Goal: Task Accomplishment & Management: Manage account settings

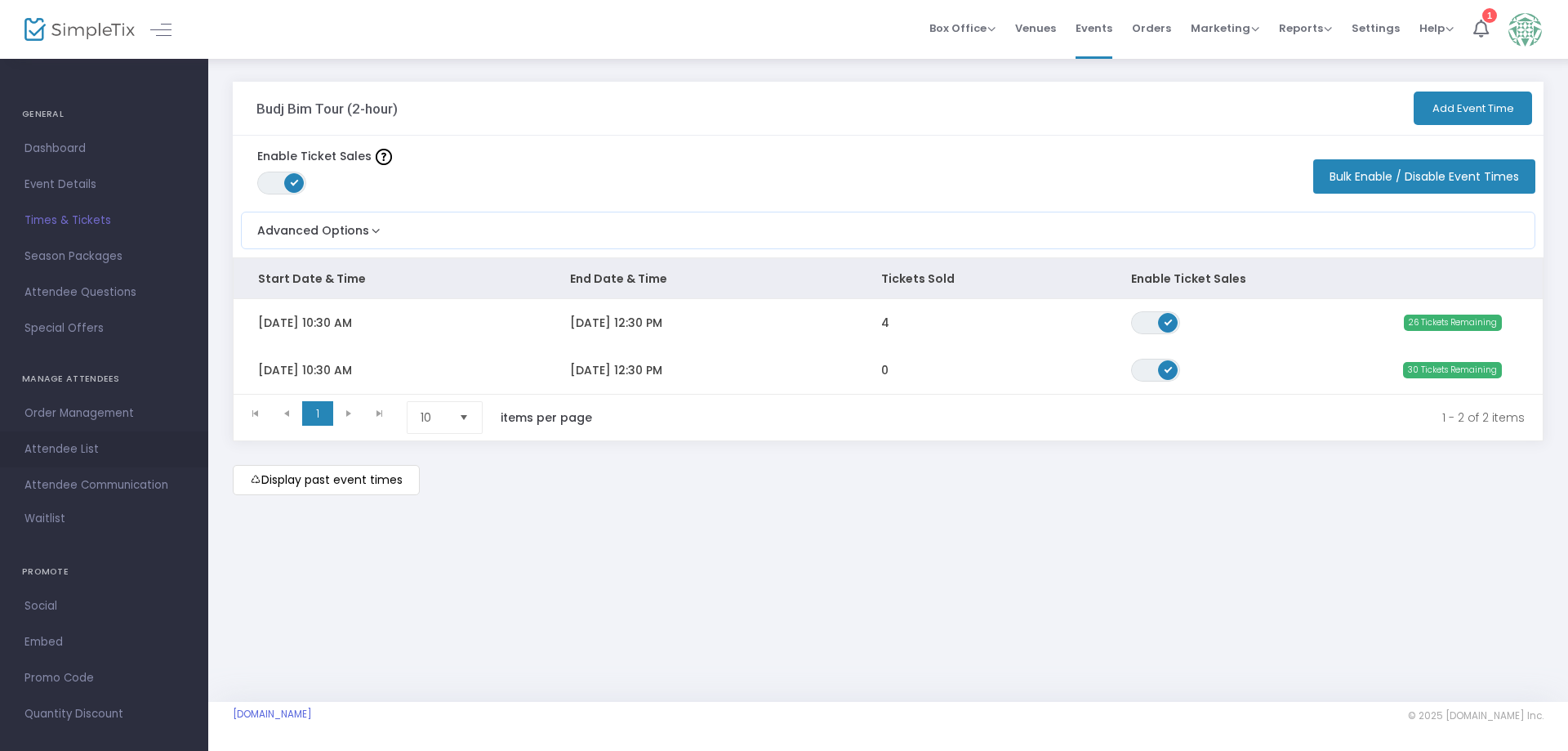
click at [84, 452] on span "Attendee List" at bounding box center [104, 449] width 160 height 22
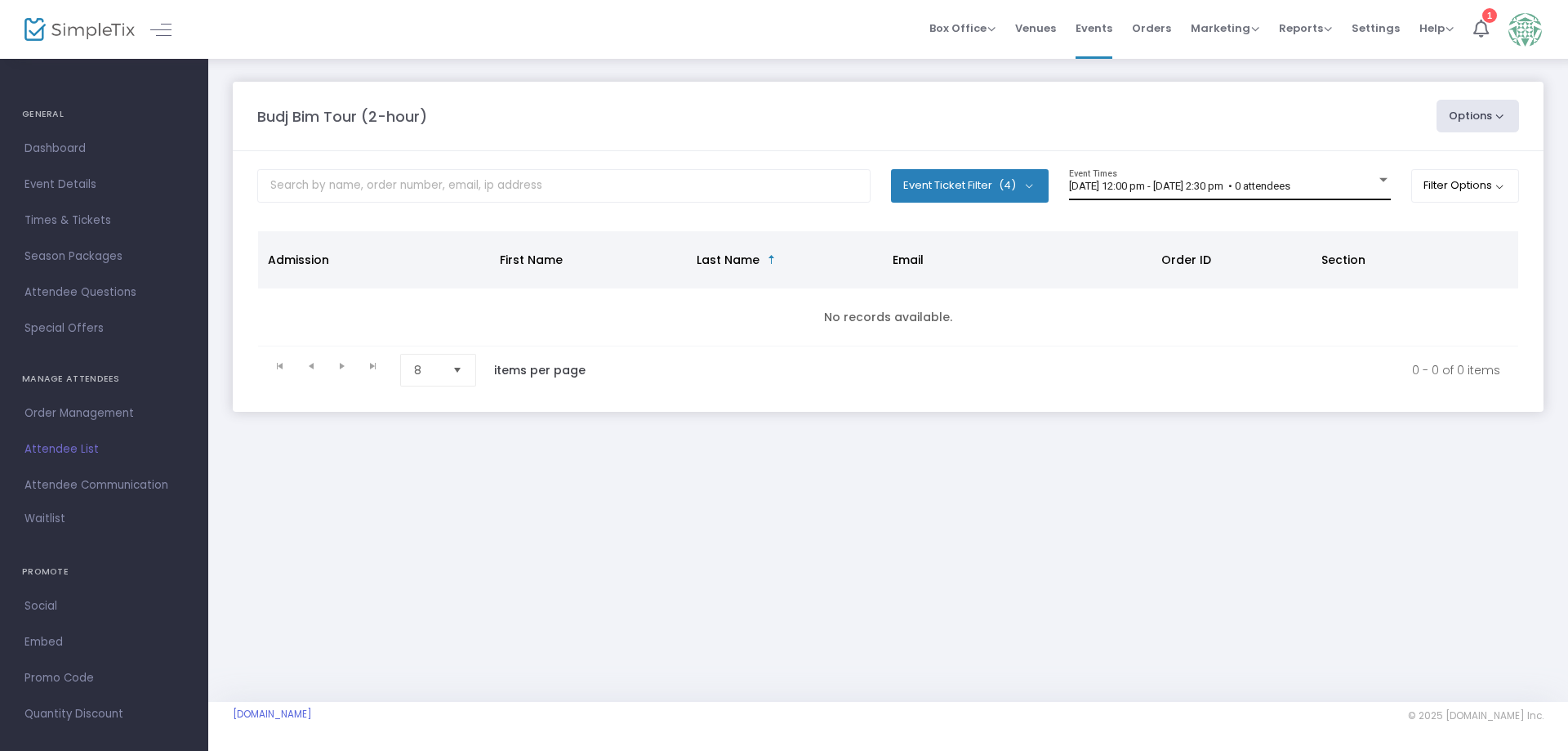
click at [1257, 184] on div at bounding box center [1383, 179] width 15 height 12
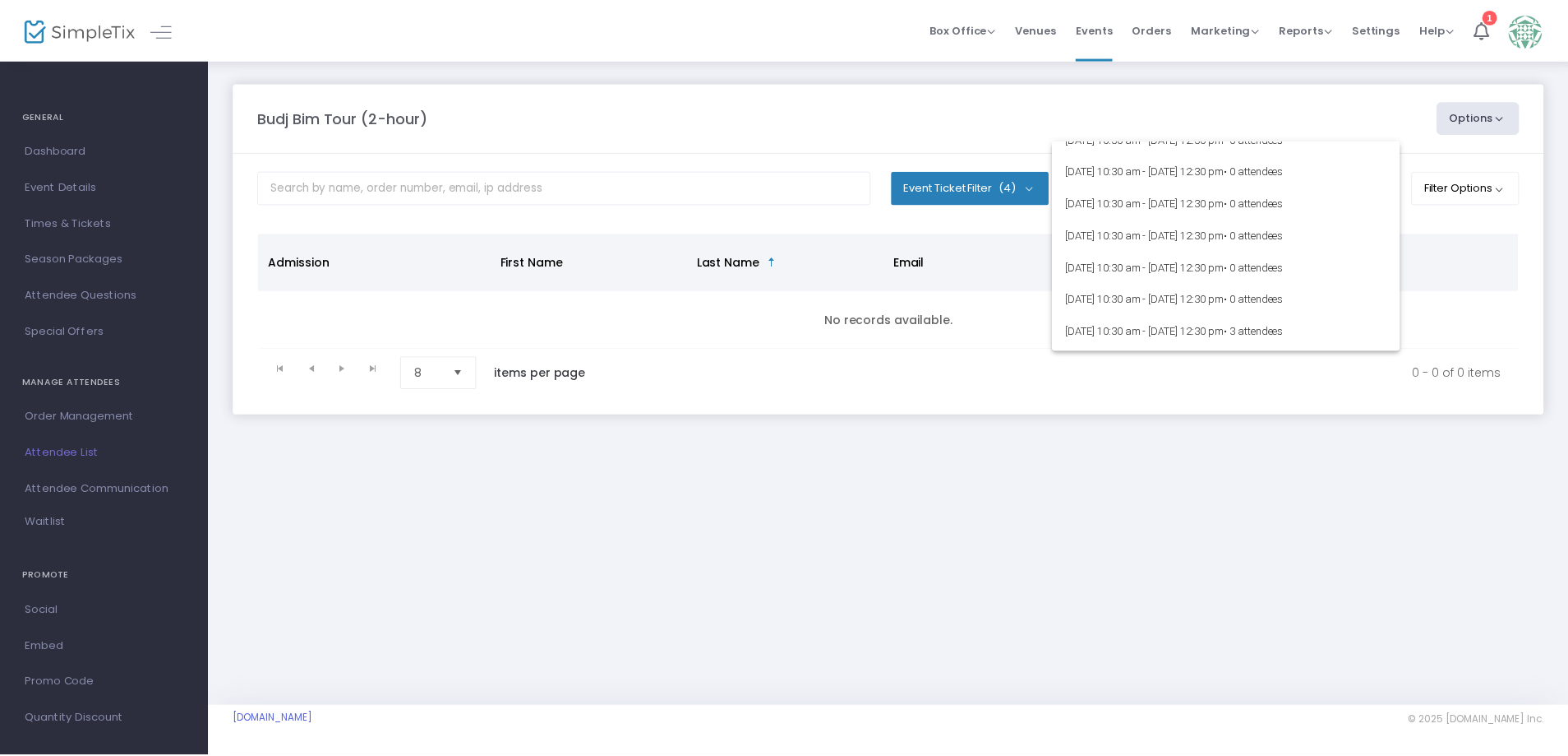
scroll to position [5659, 0]
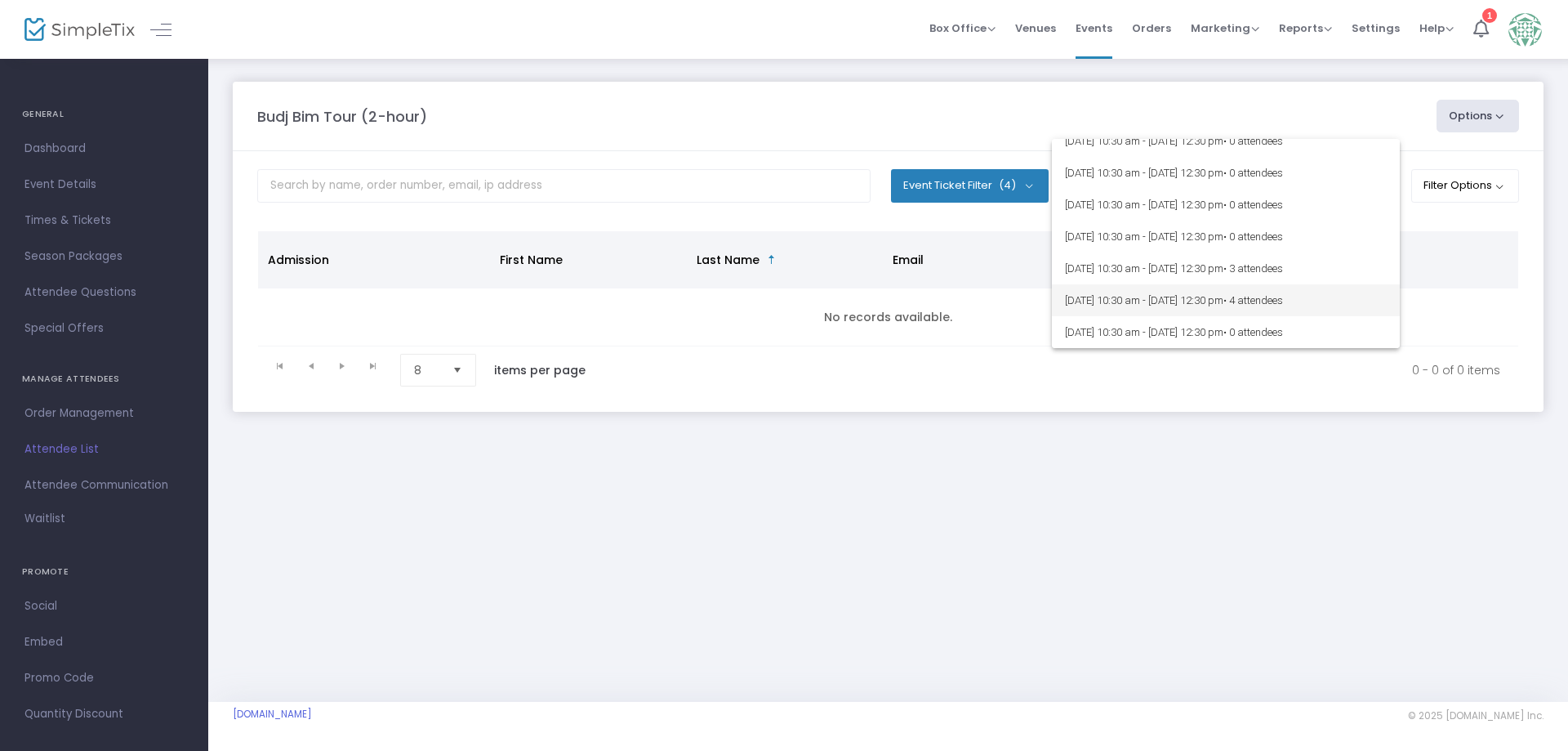
click at [1252, 304] on span "23/9/2025 @ 10:30 am - 23/9/2025 @ 12:30 pm • 4 attendees" at bounding box center [1225, 300] width 322 height 32
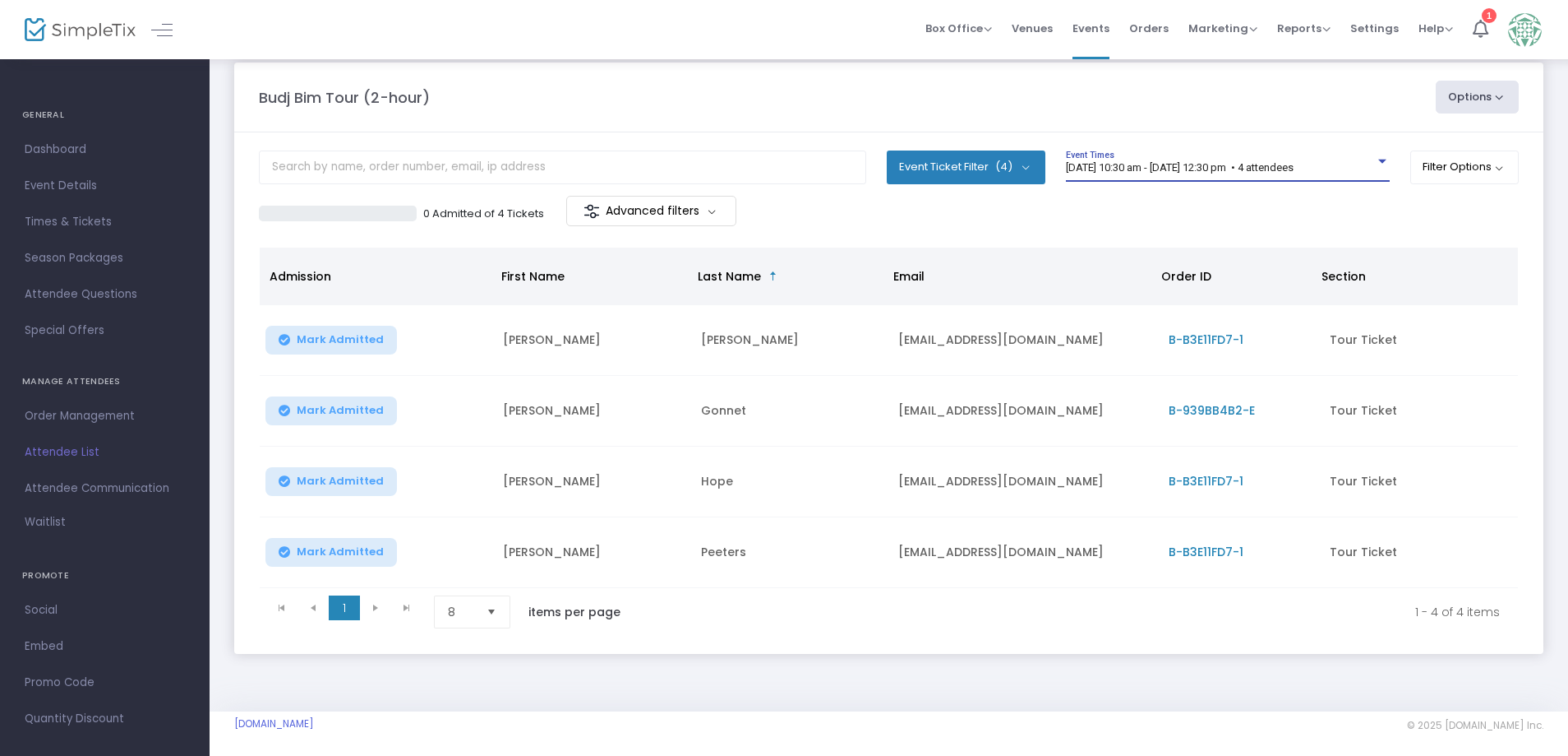
scroll to position [30, 0]
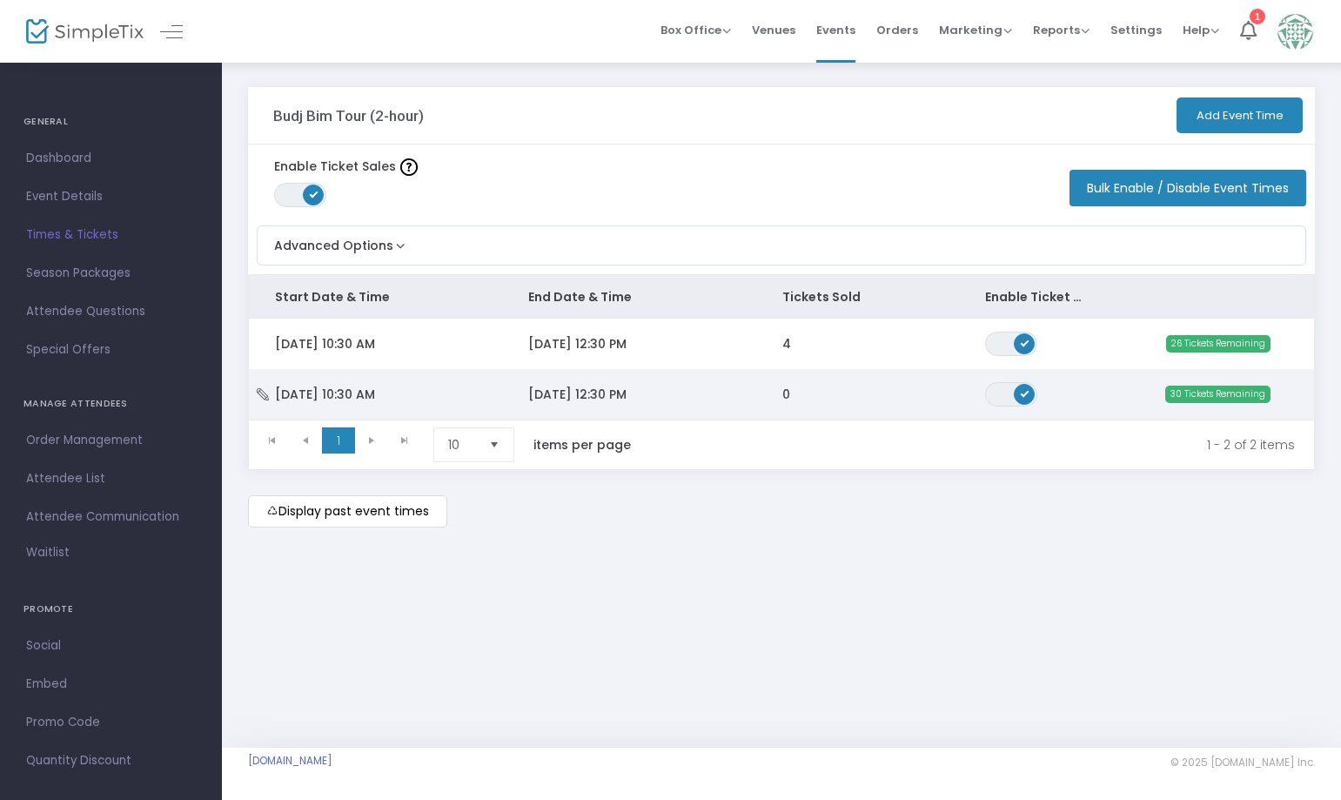
click at [611, 389] on span "[DATE] 12:30 PM" at bounding box center [577, 393] width 98 height 17
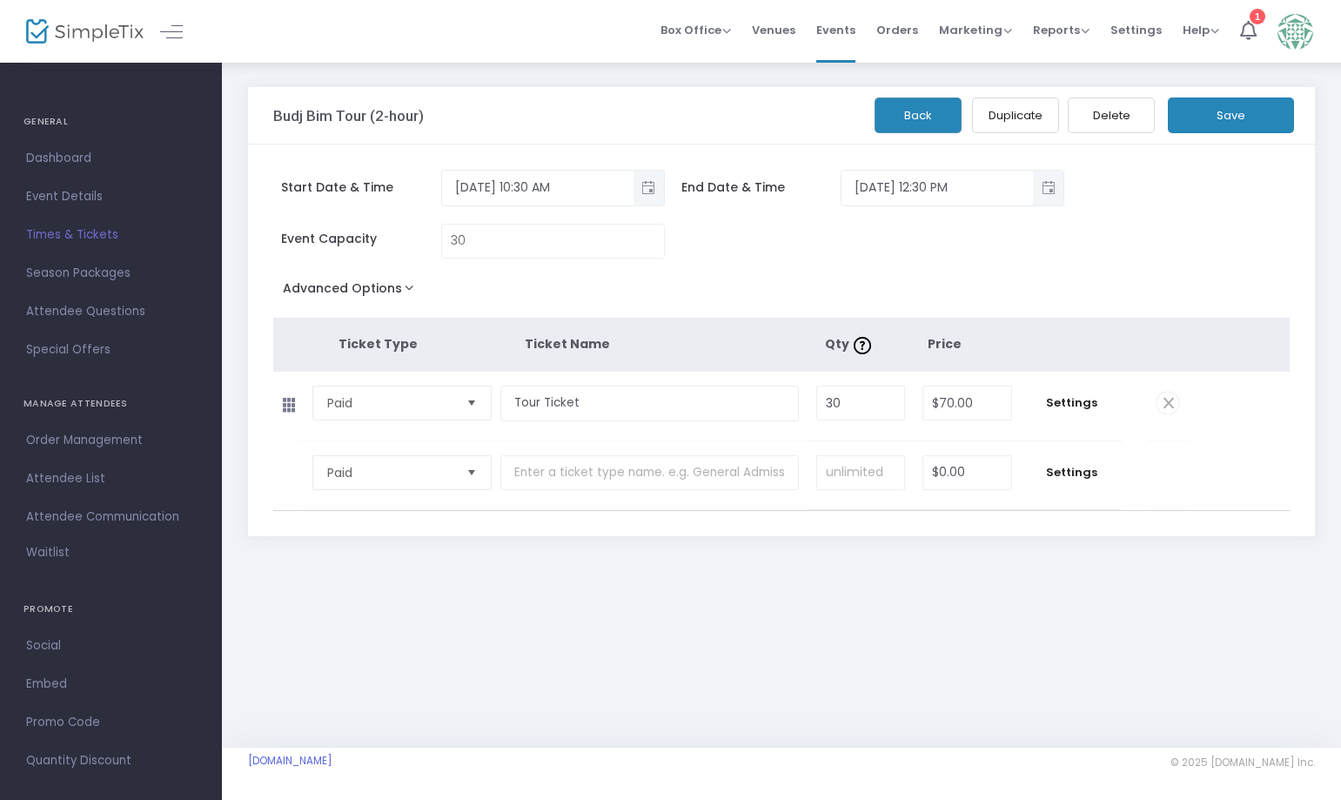
click at [1108, 124] on button "Delete" at bounding box center [1111, 115] width 87 height 36
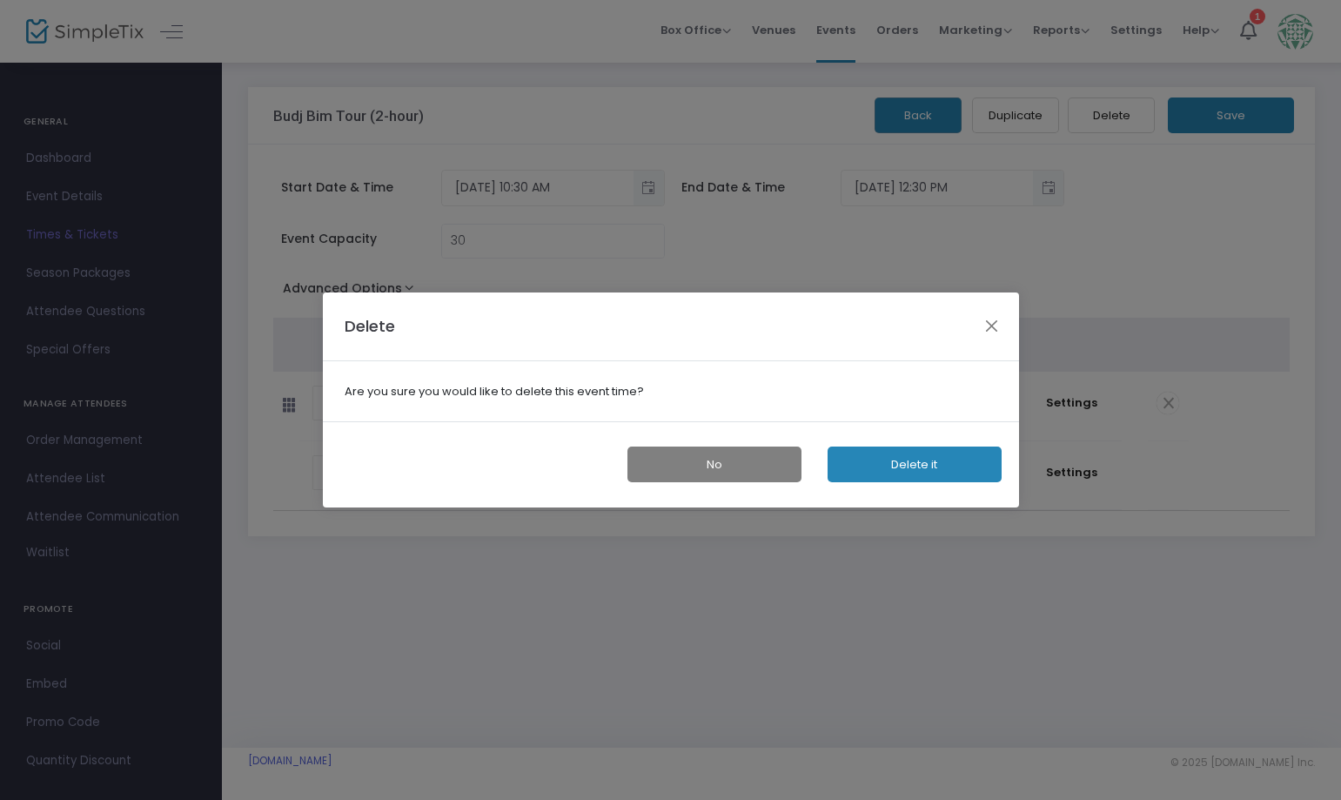
click at [903, 456] on button "Delete it" at bounding box center [915, 464] width 174 height 36
